Goal: Task Accomplishment & Management: Use online tool/utility

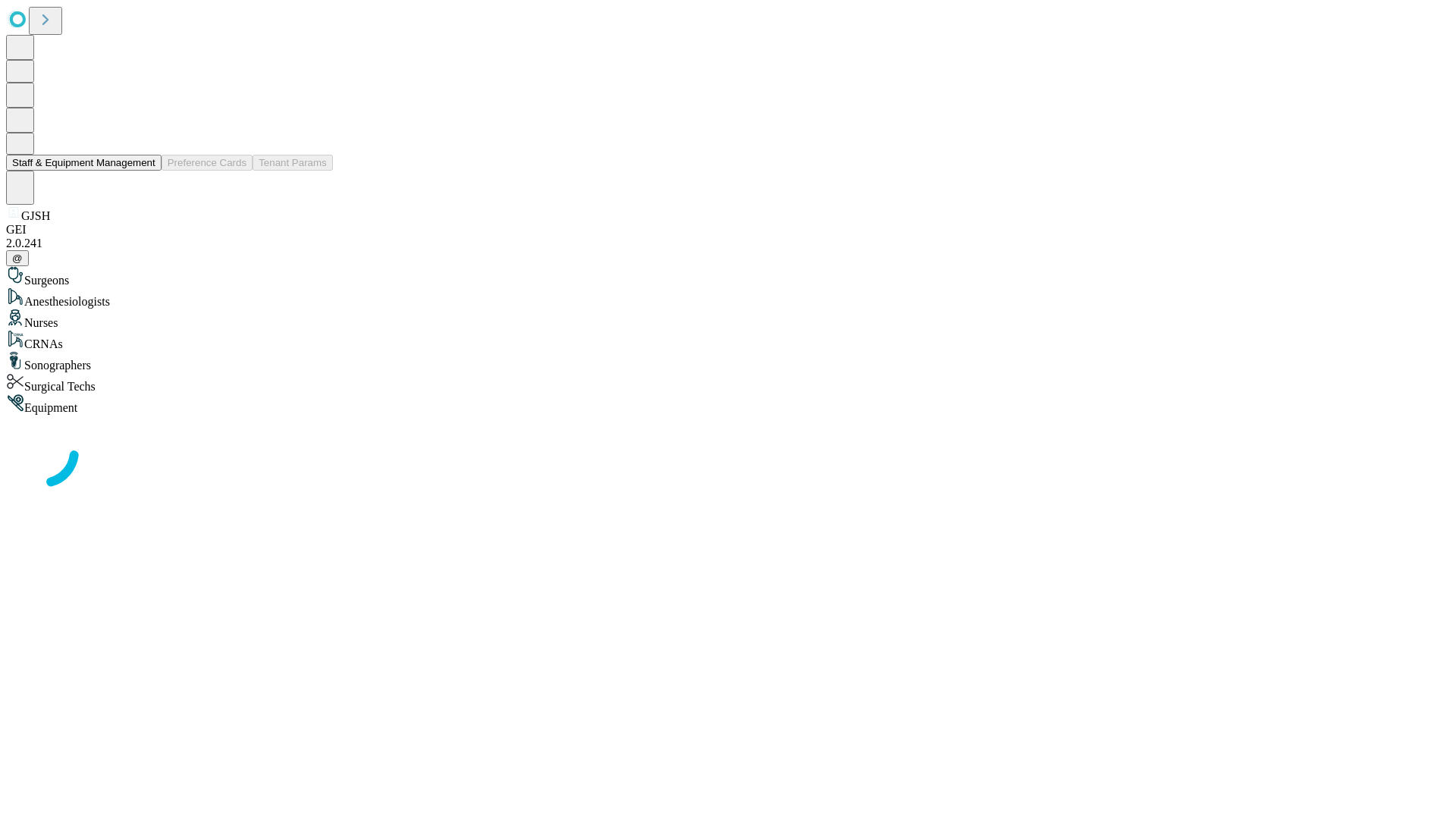
click at [145, 170] on button "Staff & Equipment Management" at bounding box center [84, 163] width 156 height 16
